Goal: Information Seeking & Learning: Learn about a topic

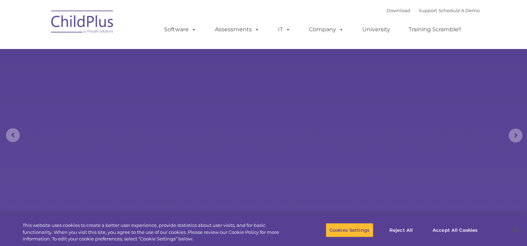
select select "MEDIUM"
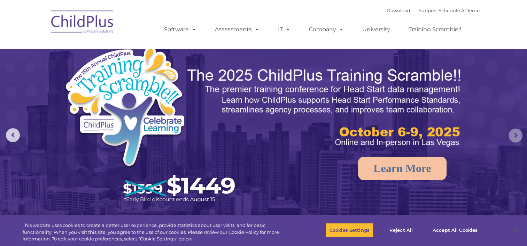
click at [520, 139] on rs-arrow at bounding box center [515, 136] width 14 height 14
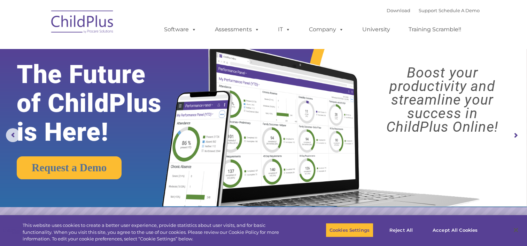
click at [520, 139] on rs-arrow at bounding box center [515, 136] width 14 height 14
click at [511, 137] on rs-arrow at bounding box center [515, 136] width 14 height 14
drag, startPoint x: 511, startPoint y: 137, endPoint x: 228, endPoint y: 183, distance: 286.9
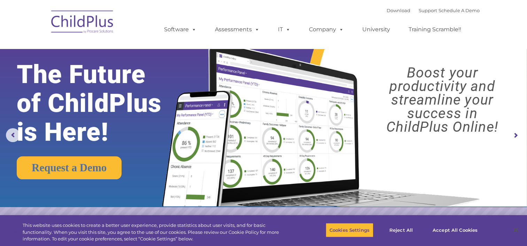
click at [228, 183] on rs-module "New Layer Learn More Request a Demo The Future of ChildPlus is Here! Boost your…" at bounding box center [263, 135] width 527 height 271
click at [15, 134] on rs-arrow at bounding box center [13, 135] width 14 height 14
